Goal: Obtain resource: Obtain resource

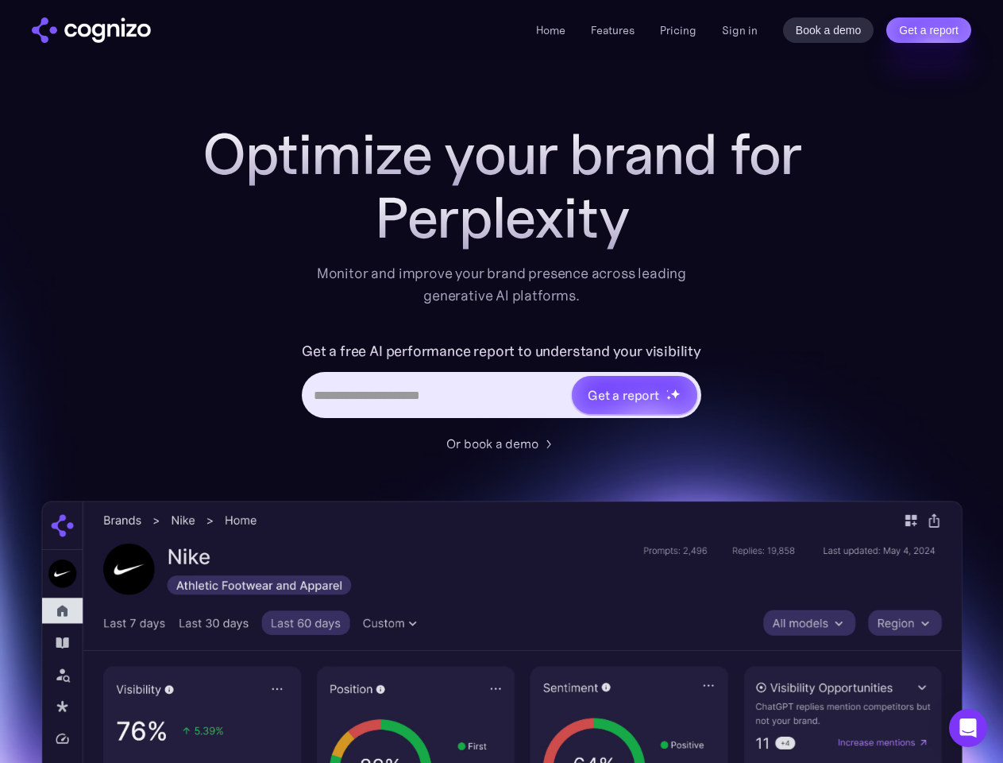
click at [929, 30] on link "Get a report" at bounding box center [929, 29] width 85 height 25
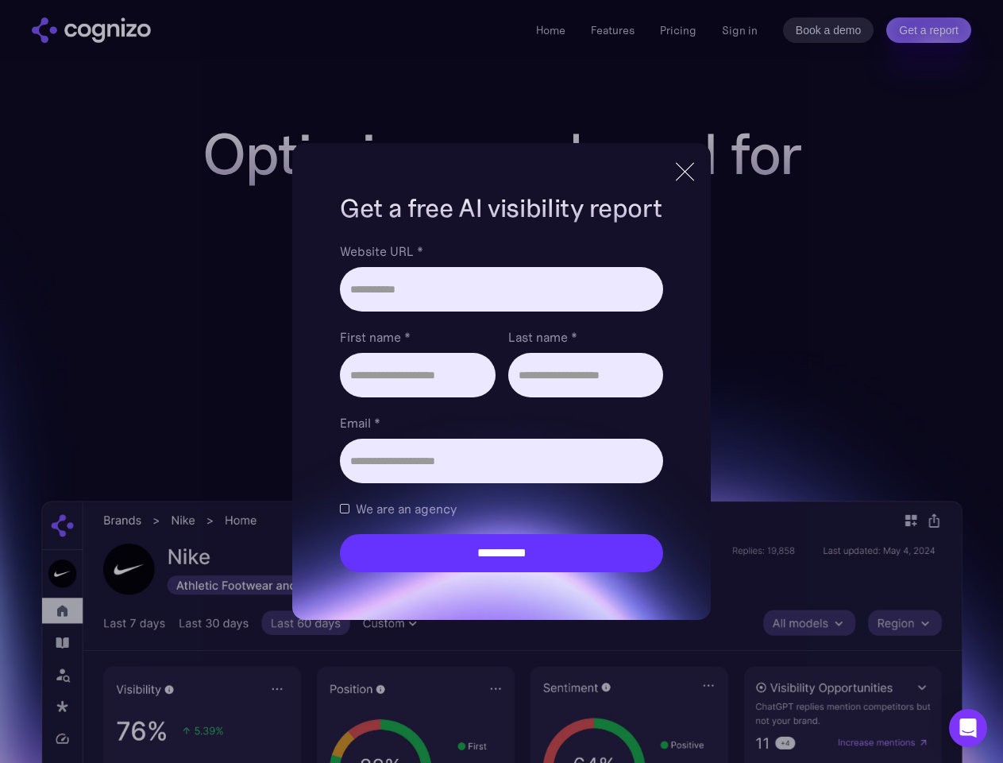
click at [634, 395] on input "Last name *" at bounding box center [585, 375] width 155 height 44
click at [968, 728] on icon "Open Intercom Messenger" at bounding box center [968, 727] width 17 height 19
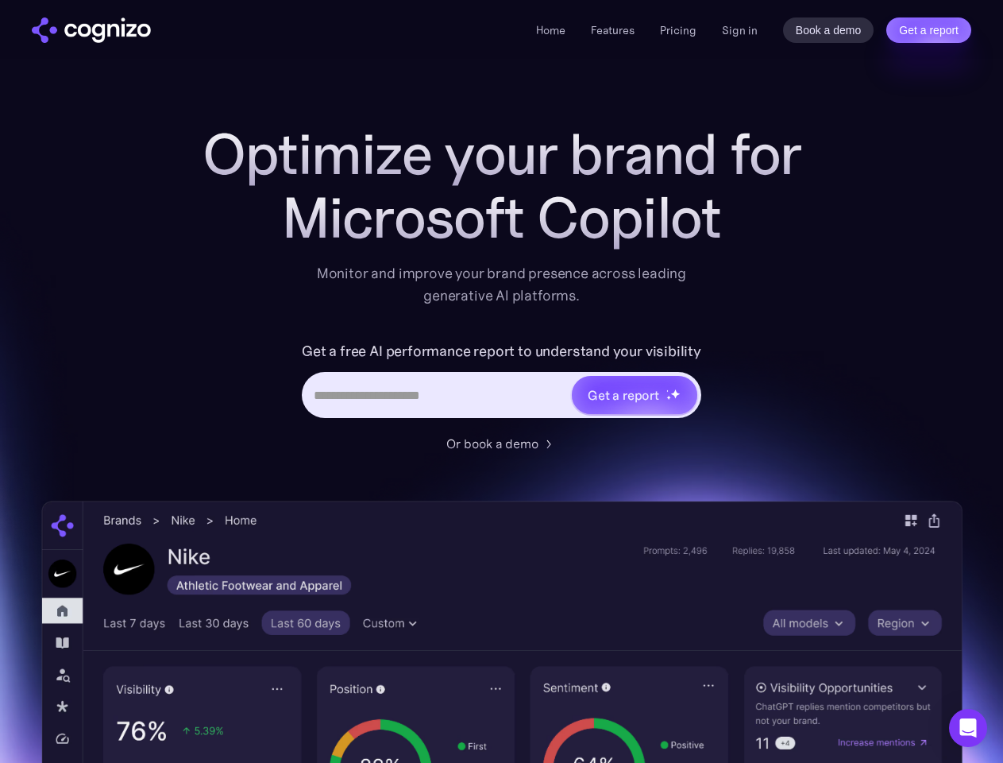
click at [929, 30] on link "Get a report" at bounding box center [929, 29] width 85 height 25
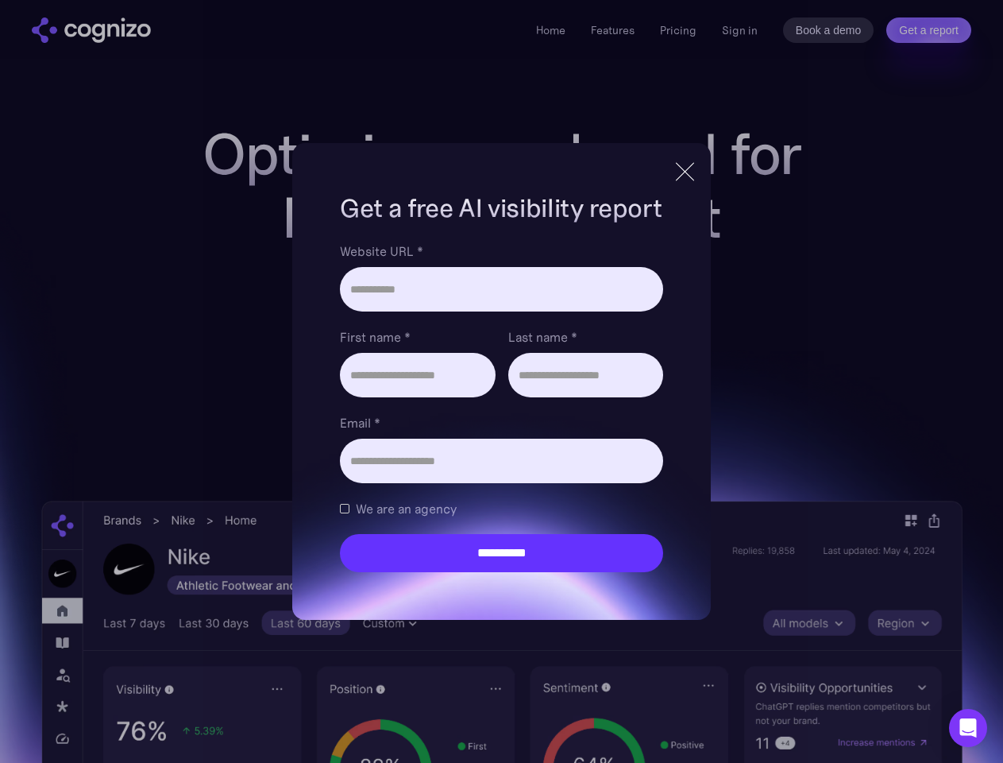
click at [634, 395] on input "Last name *" at bounding box center [585, 375] width 155 height 44
click at [968, 728] on icon "Open Intercom Messenger" at bounding box center [968, 727] width 17 height 19
